Goal: Information Seeking & Learning: Learn about a topic

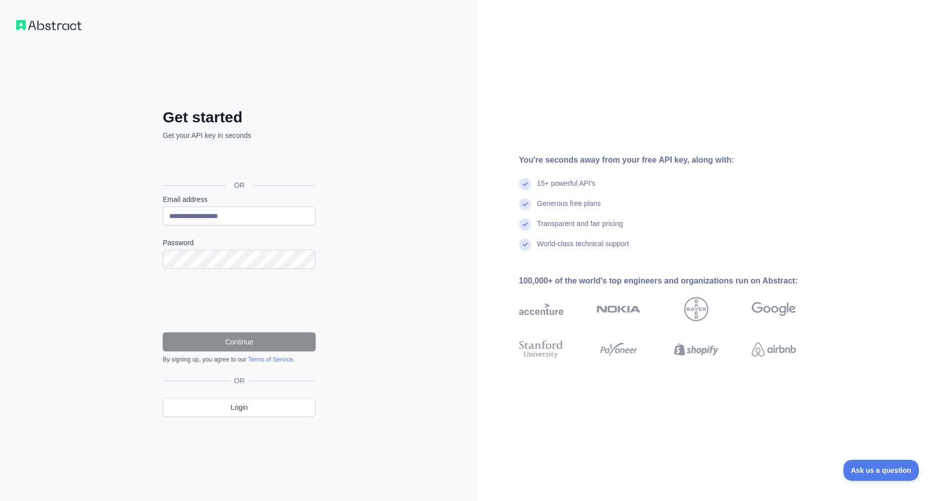
type input "**********"
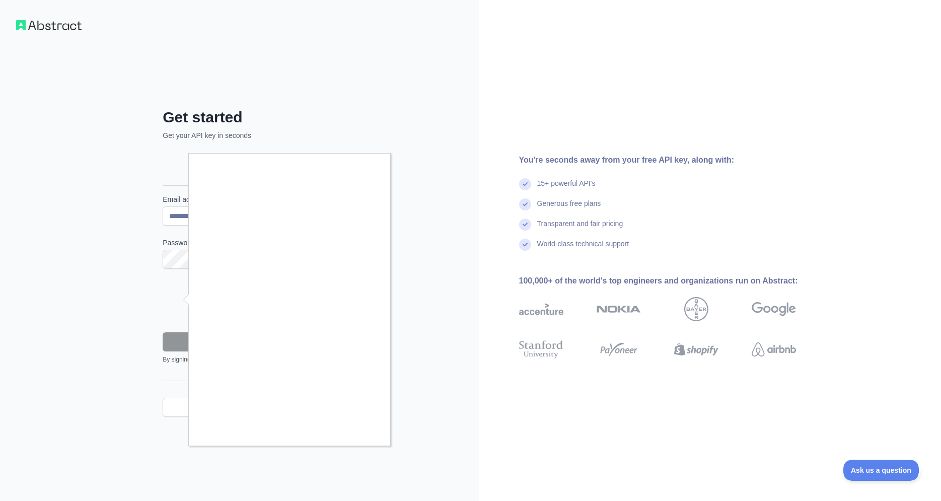
click at [368, 446] on div at bounding box center [470, 250] width 941 height 501
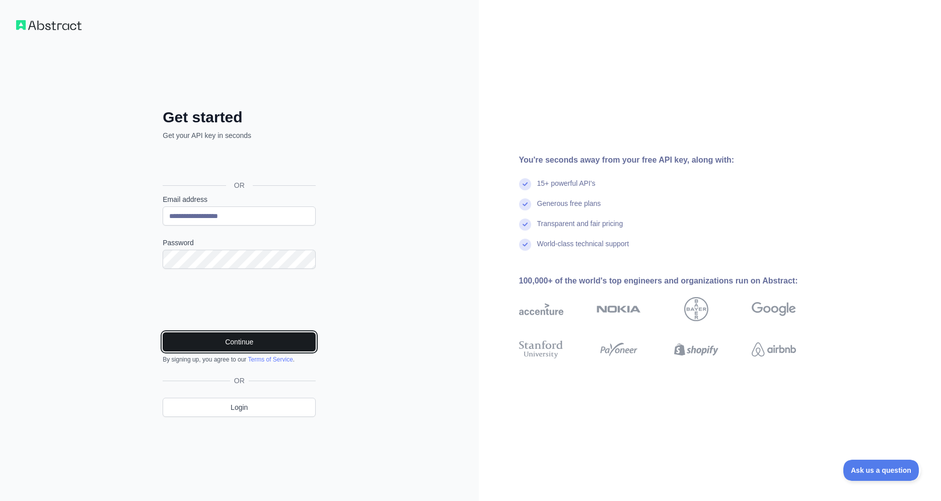
click at [238, 349] on button "Continue" at bounding box center [239, 341] width 153 height 19
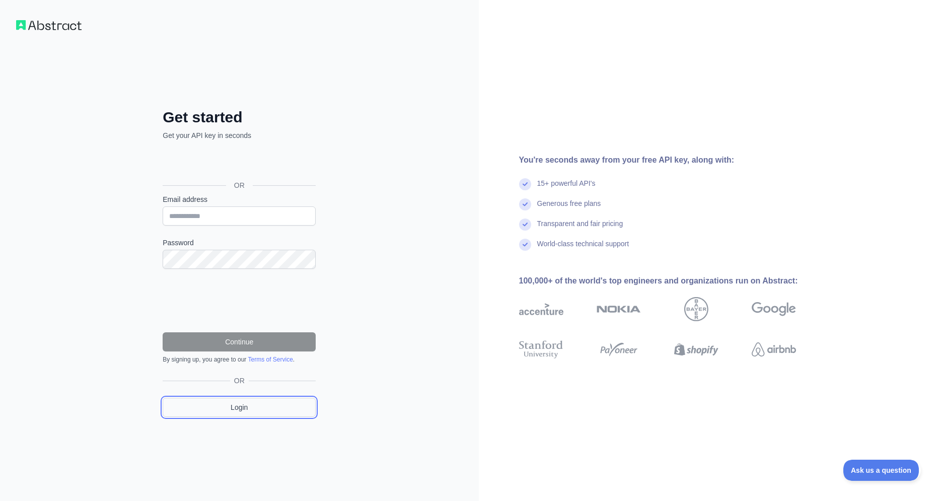
click at [271, 404] on link "Login" at bounding box center [239, 407] width 153 height 19
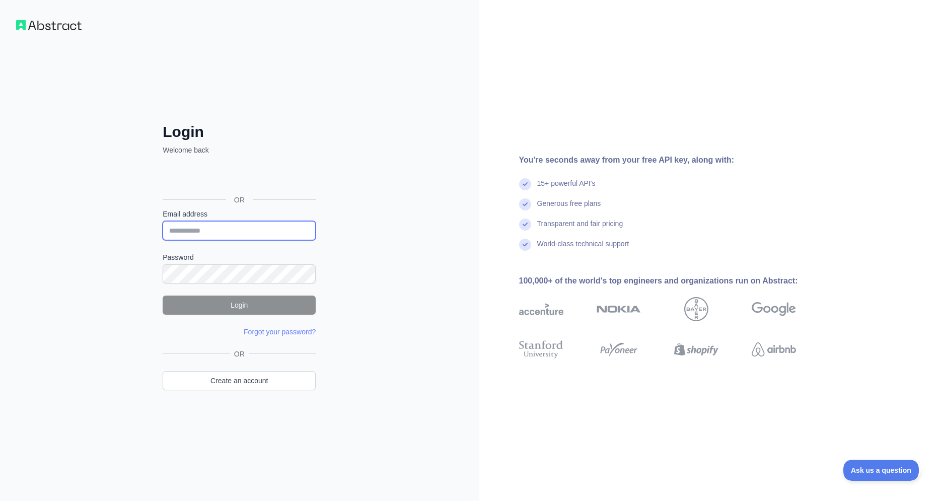
click at [249, 238] on input "Email address" at bounding box center [239, 230] width 153 height 19
type input "**********"
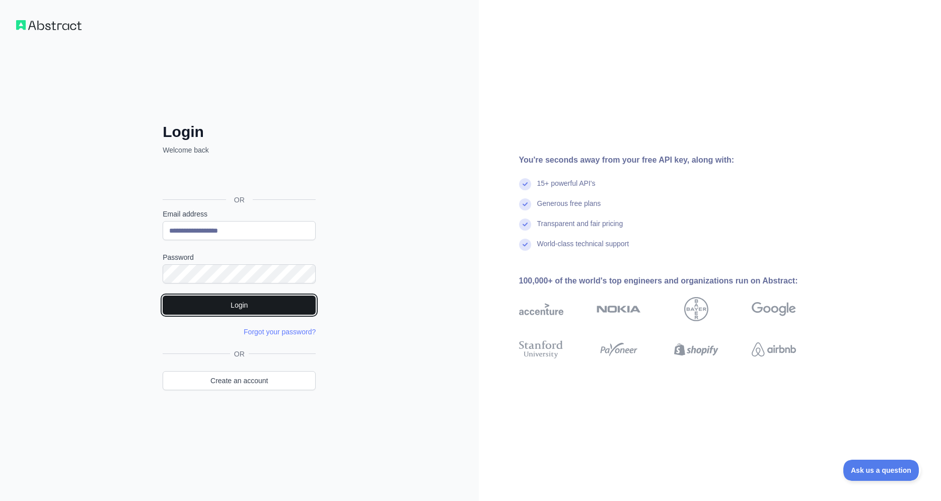
click at [271, 307] on button "Login" at bounding box center [239, 305] width 153 height 19
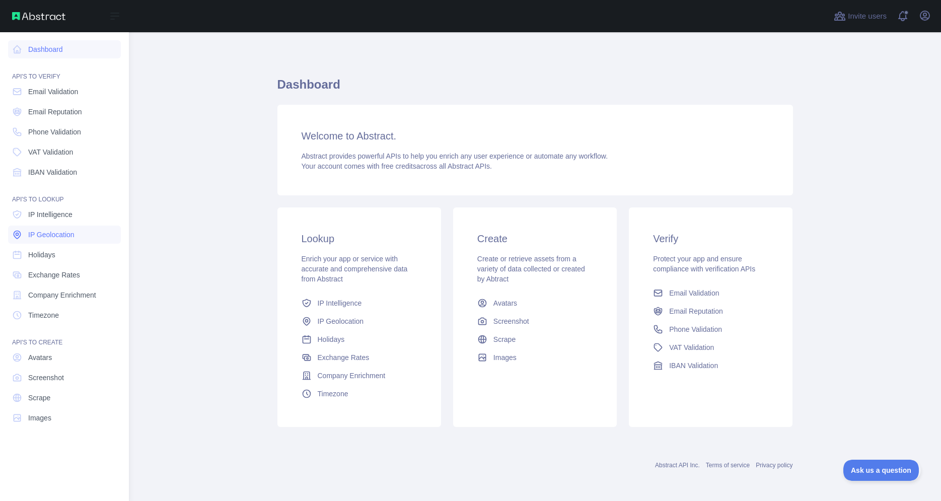
click at [46, 237] on span "IP Geolocation" at bounding box center [51, 235] width 46 height 10
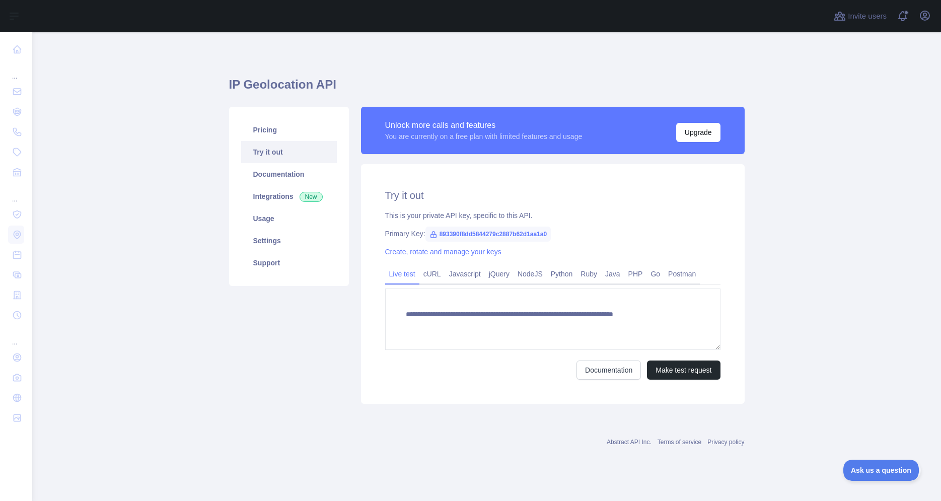
type textarea "**********"
drag, startPoint x: 438, startPoint y: 235, endPoint x: 550, endPoint y: 235, distance: 111.8
click at [550, 235] on span "893390f8dd5844279c2887b62d1aa1a0" at bounding box center [489, 234] width 126 height 15
copy span "893390f8dd5844279c2887b62d1aa1a0"
click at [431, 235] on icon at bounding box center [434, 235] width 6 height 6
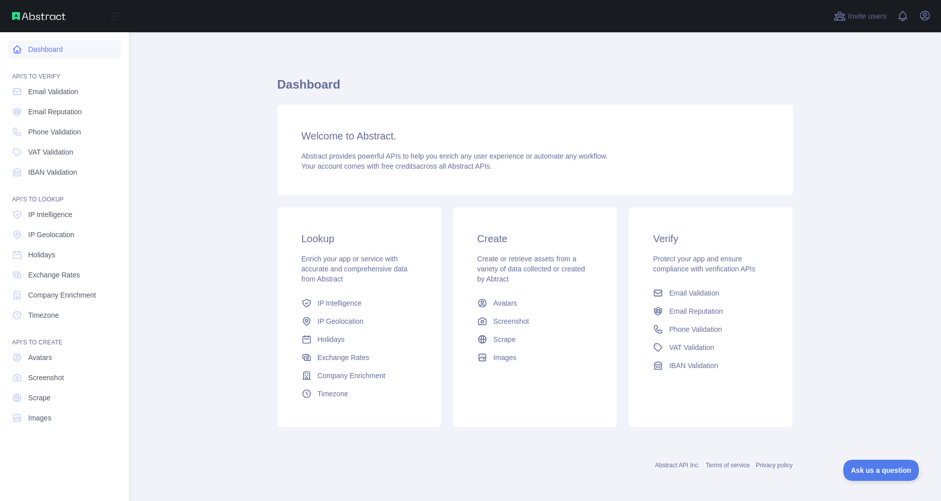
click at [51, 48] on link "Dashboard" at bounding box center [64, 49] width 113 height 18
click at [50, 19] on img at bounding box center [38, 16] width 53 height 8
click at [51, 15] on img at bounding box center [38, 16] width 53 height 8
click at [112, 15] on icon at bounding box center [115, 16] width 12 height 12
click at [709, 325] on span "Phone Validation" at bounding box center [695, 329] width 53 height 10
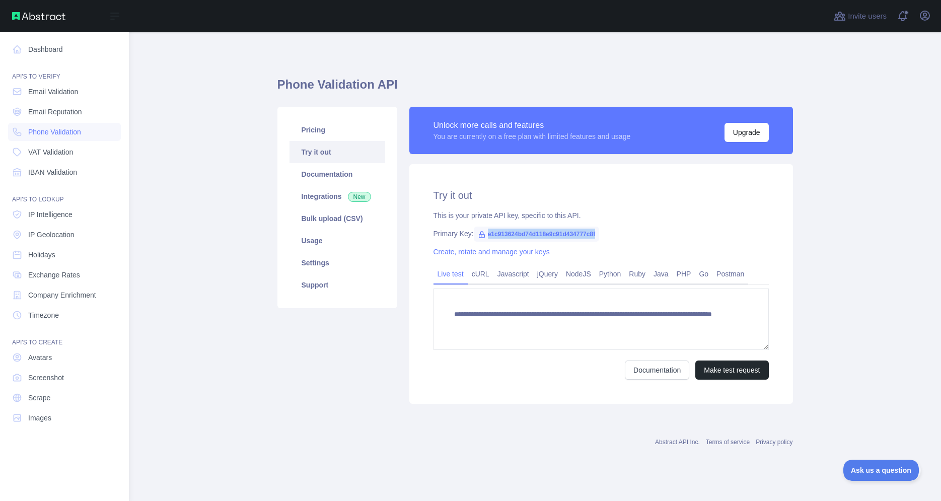
drag, startPoint x: 485, startPoint y: 235, endPoint x: 604, endPoint y: 242, distance: 119.1
click at [604, 242] on div "**********" at bounding box center [601, 284] width 384 height 240
copy span "e1c913624bd74d118e9c91d434777c8f"
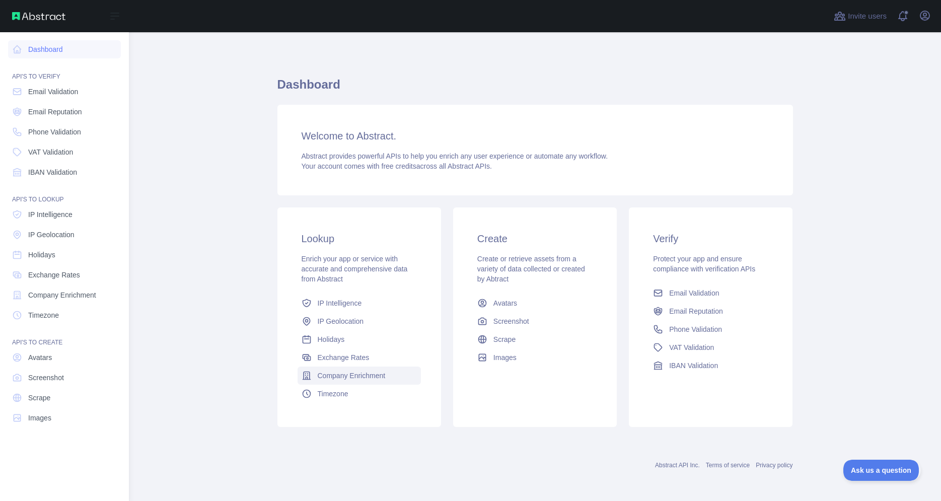
click at [321, 378] on span "Company Enrichment" at bounding box center [352, 376] width 68 height 10
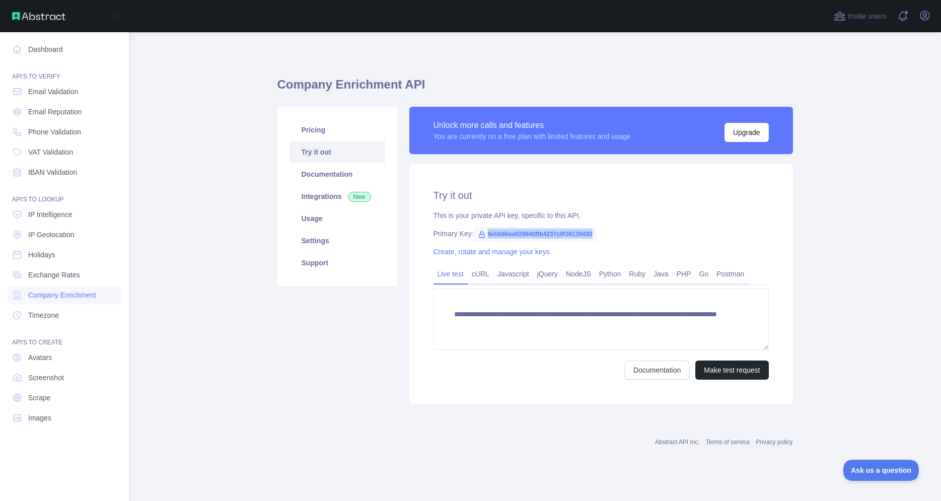
drag, startPoint x: 485, startPoint y: 231, endPoint x: 594, endPoint y: 234, distance: 108.8
click at [594, 234] on span "8ebb66ea929940ffb4237c9f36130d92" at bounding box center [535, 234] width 123 height 15
copy span "8ebb66ea929940ffb4237c9f36130d92"
